Goal: Communication & Community: Answer question/provide support

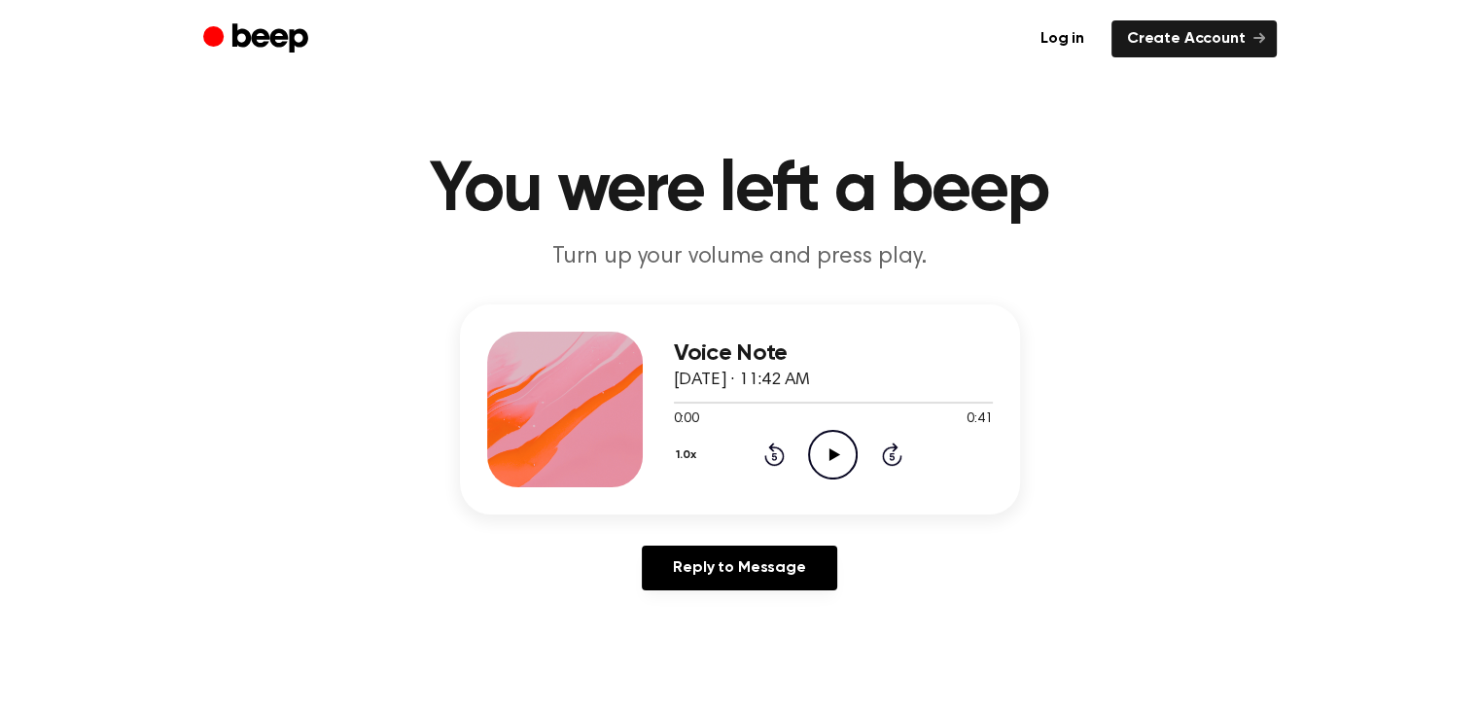
click at [830, 452] on icon at bounding box center [835, 454] width 11 height 13
click at [731, 577] on link "Reply to Message" at bounding box center [739, 568] width 195 height 45
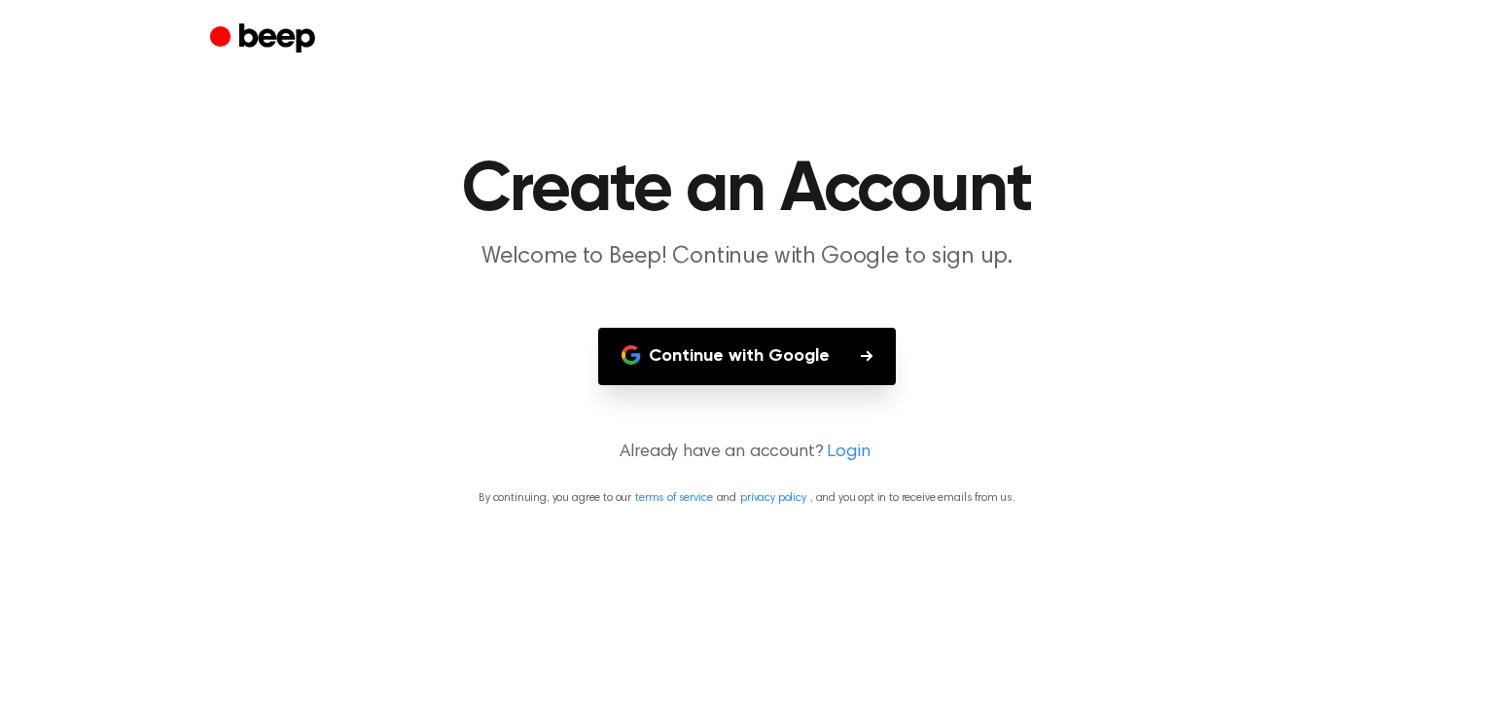
click at [753, 368] on button "Continue with Google" at bounding box center [747, 356] width 298 height 57
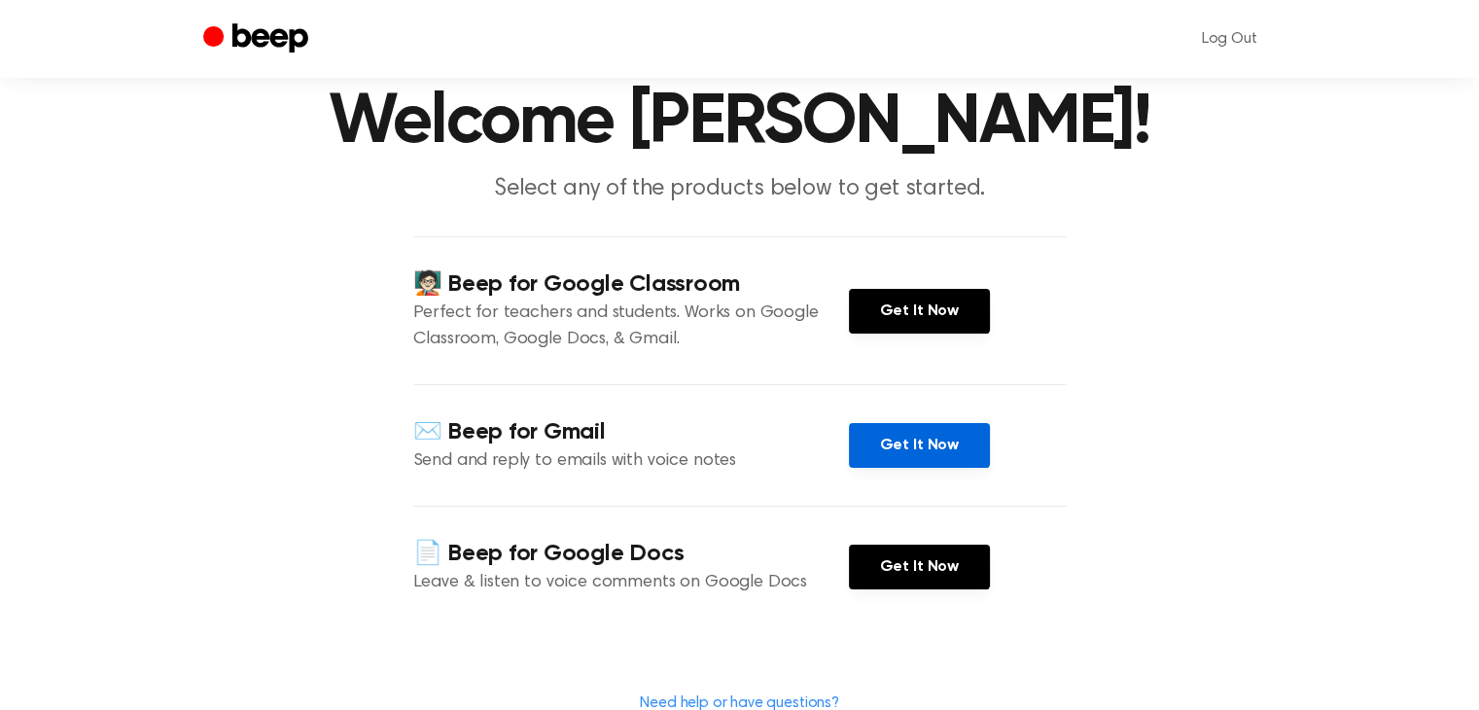
scroll to position [70, 0]
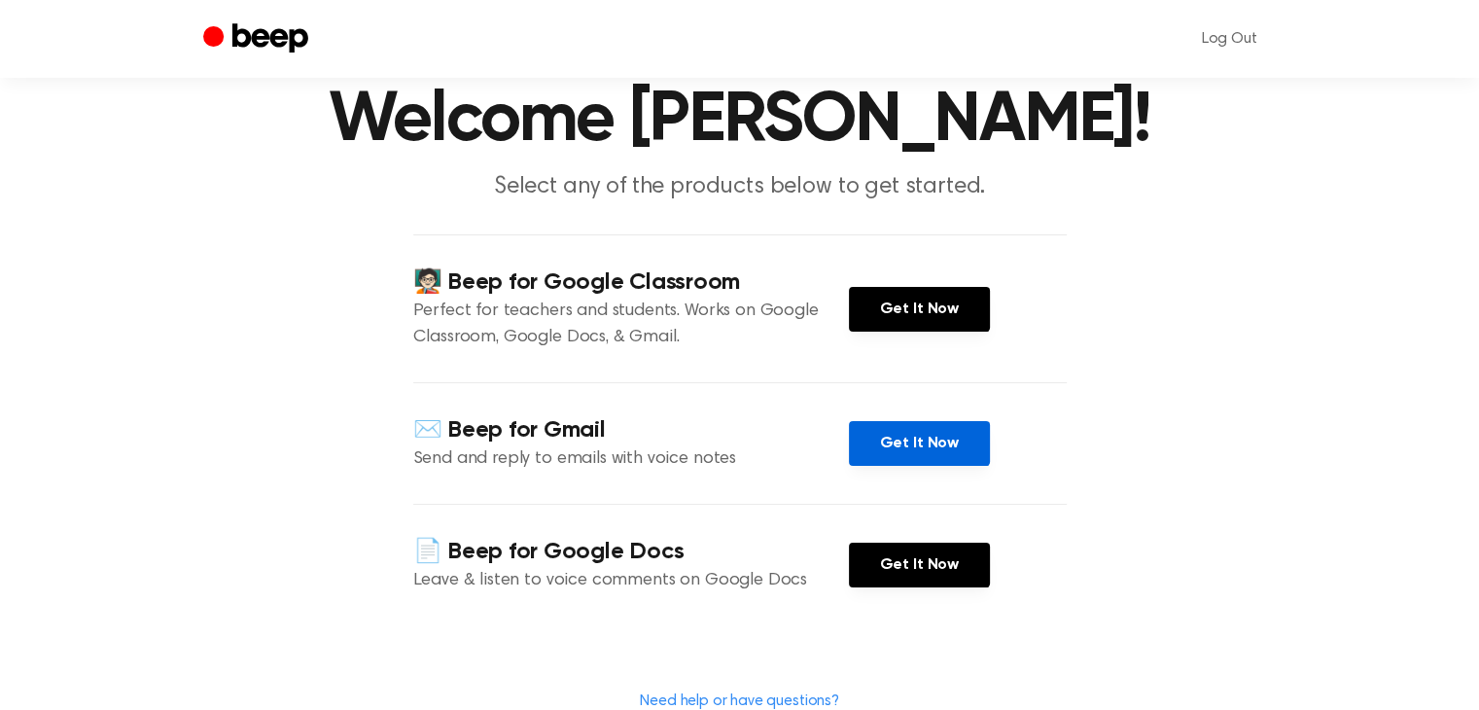
click at [897, 445] on link "Get It Now" at bounding box center [919, 443] width 141 height 45
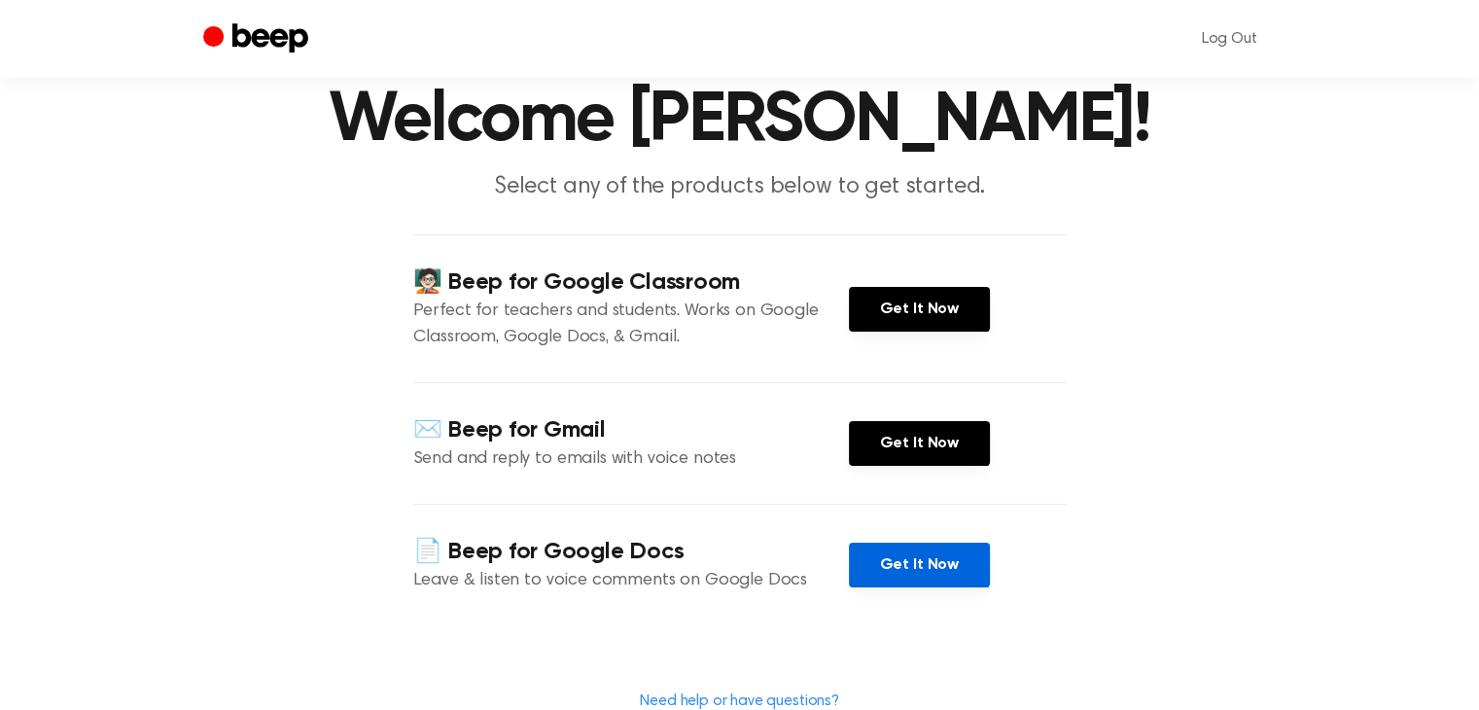
click at [885, 579] on link "Get It Now" at bounding box center [919, 565] width 141 height 45
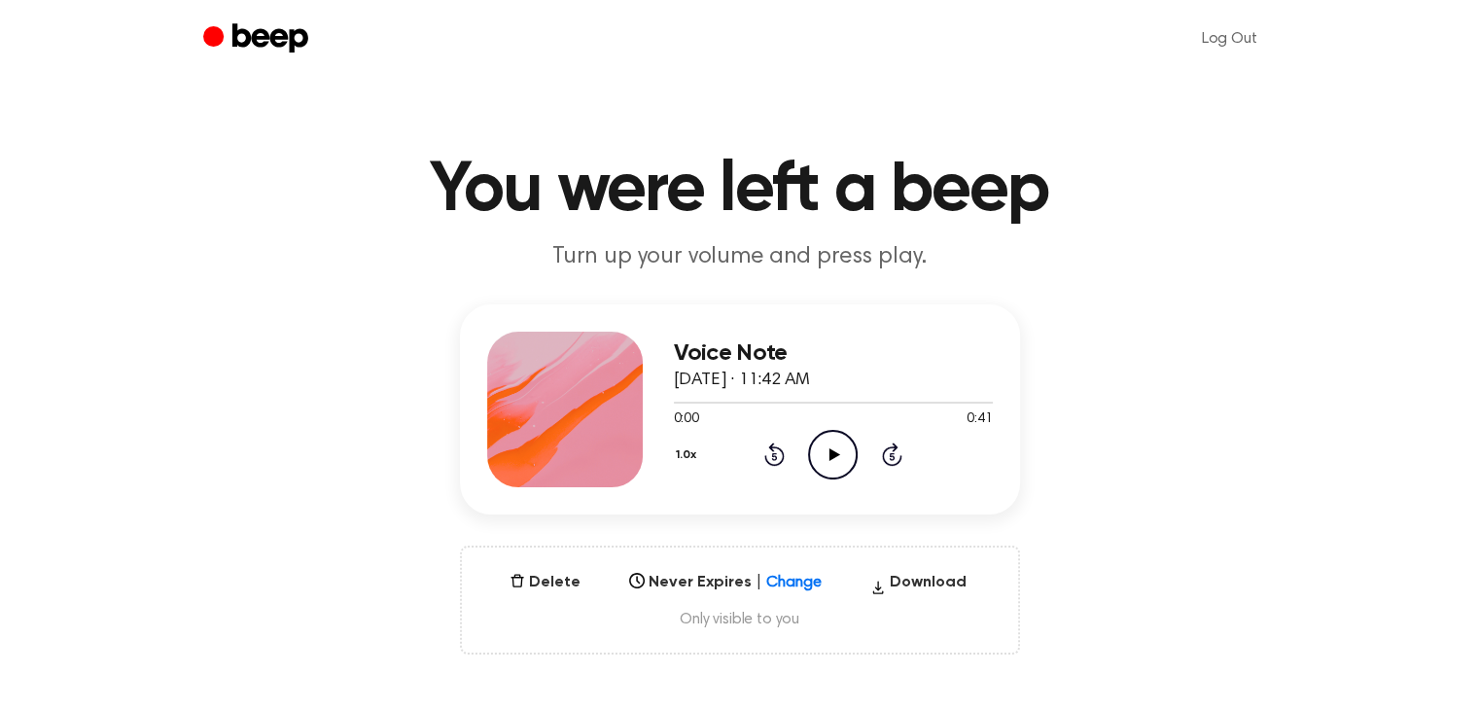
click at [836, 458] on icon "Play Audio" at bounding box center [833, 455] width 50 height 50
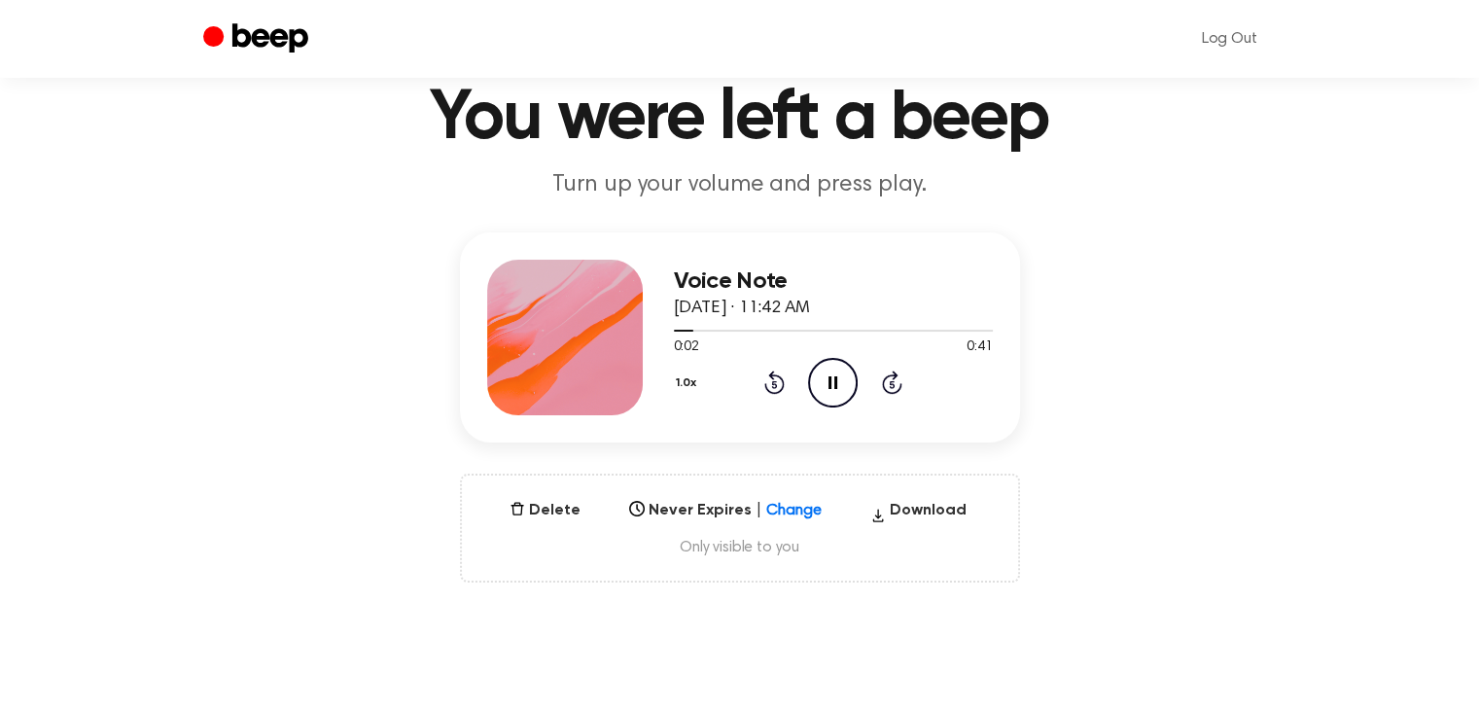
scroll to position [73, 0]
click at [827, 370] on icon "Pause Audio" at bounding box center [833, 382] width 50 height 50
